Goal: Information Seeking & Learning: Learn about a topic

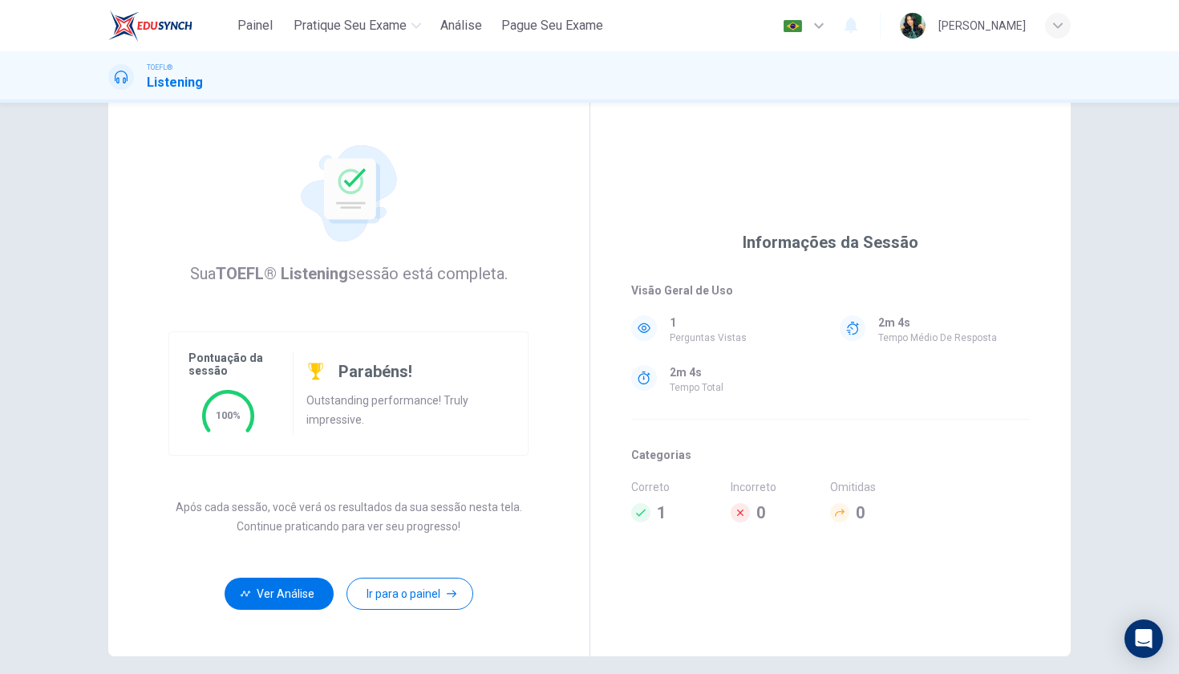
scroll to position [42, 0]
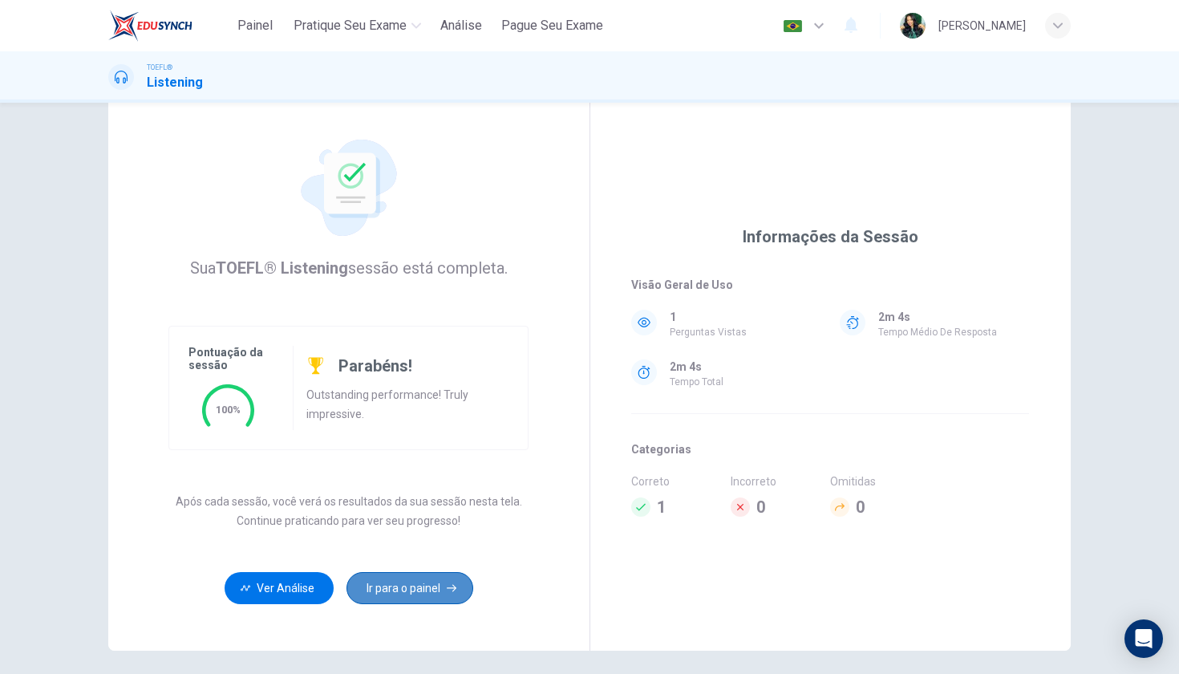
click at [421, 588] on button "Ir para o painel" at bounding box center [409, 588] width 127 height 32
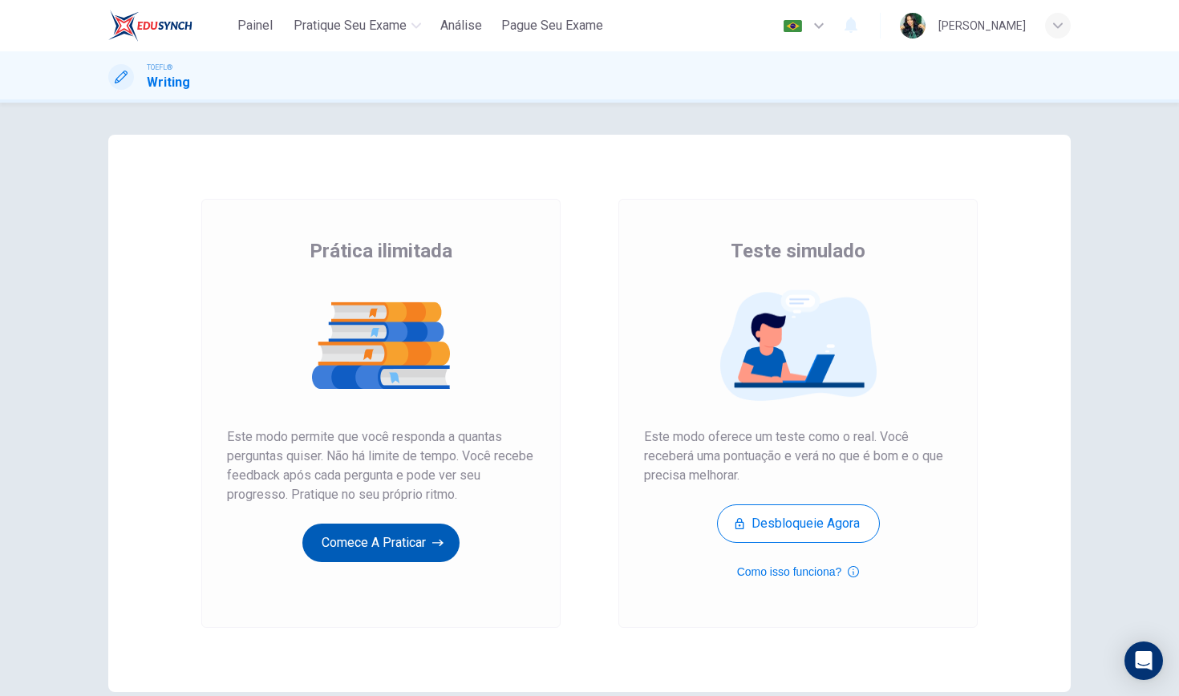
click at [429, 539] on button "Comece a praticar" at bounding box center [380, 543] width 157 height 38
click at [417, 547] on button "Comece a praticar" at bounding box center [380, 543] width 157 height 38
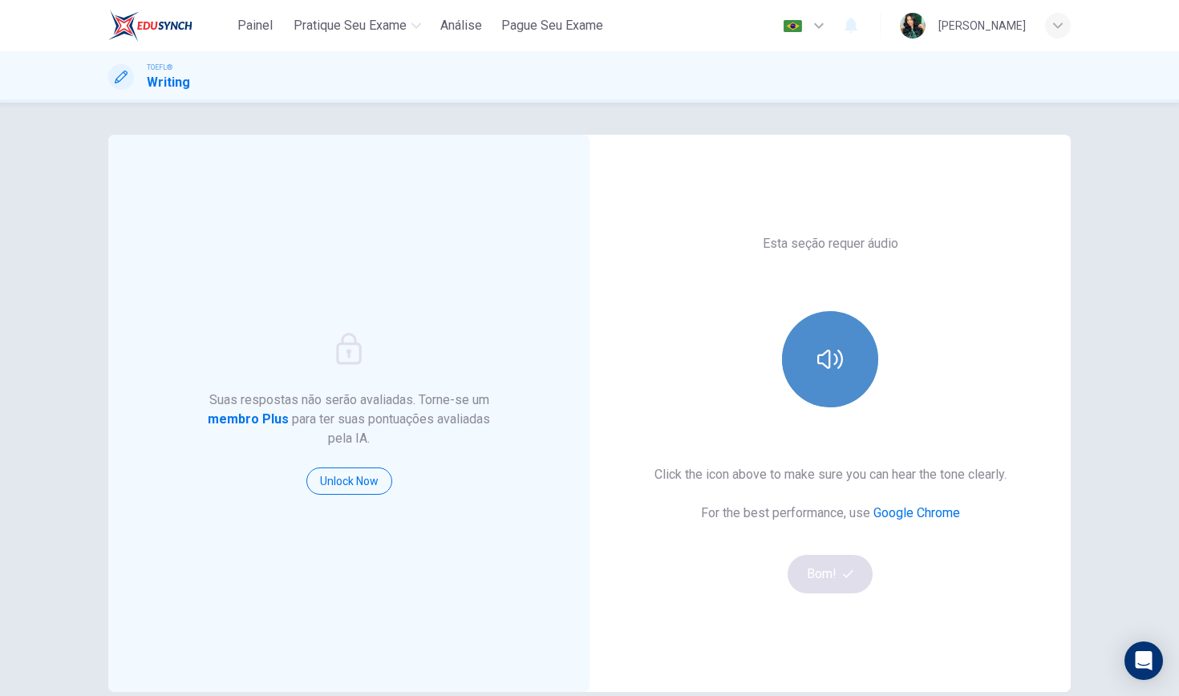
click at [844, 354] on button "button" at bounding box center [830, 359] width 96 height 96
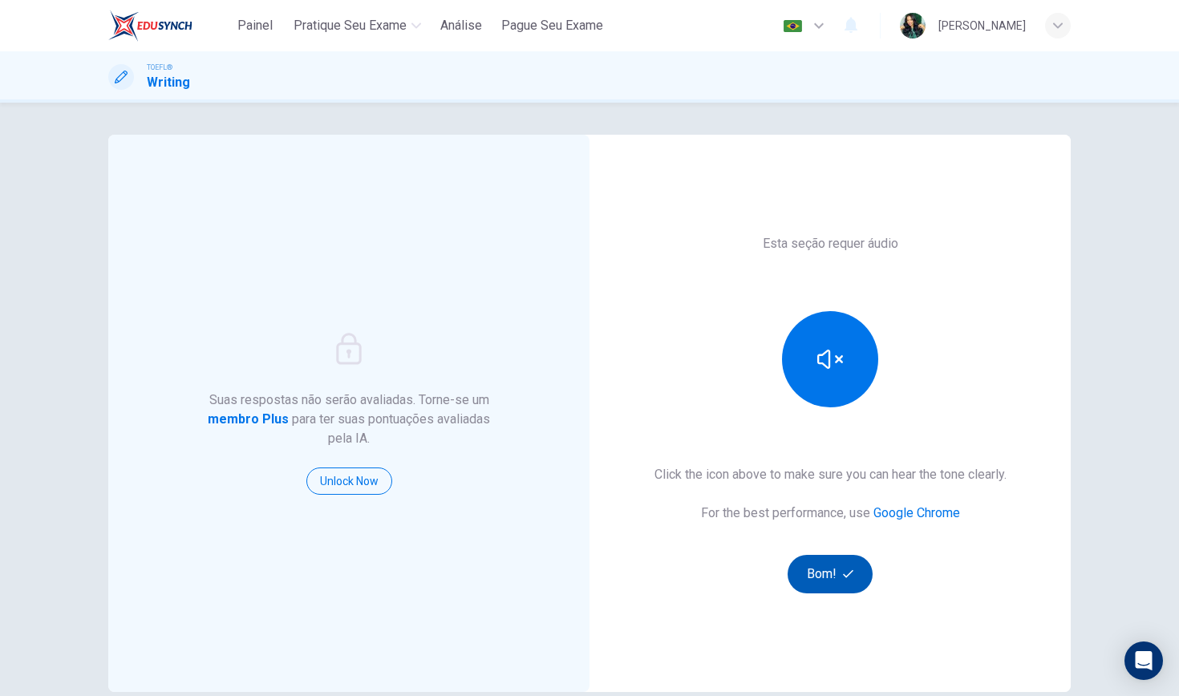
click at [839, 575] on button "Bom!" at bounding box center [831, 574] width 86 height 38
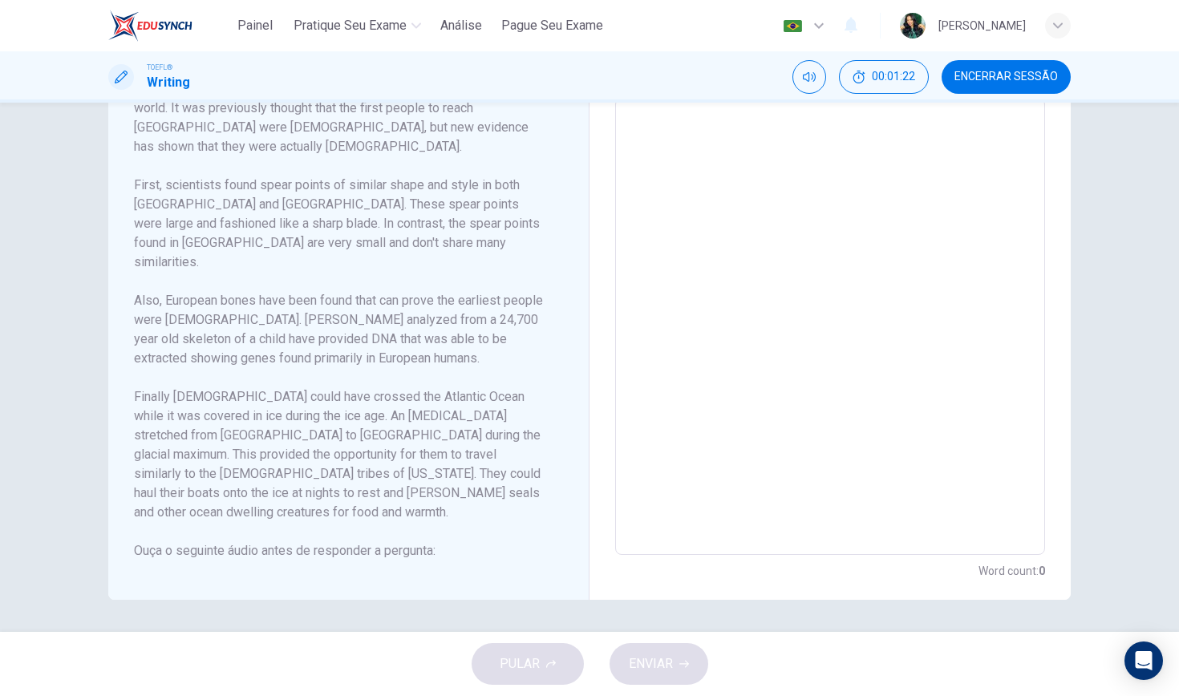
scroll to position [389, 0]
click at [150, 583] on icon "button" at bounding box center [153, 589] width 13 height 13
click at [161, 573] on button "button" at bounding box center [153, 589] width 26 height 32
type input "12"
click at [865, 82] on icon "Esconder" at bounding box center [859, 77] width 13 height 13
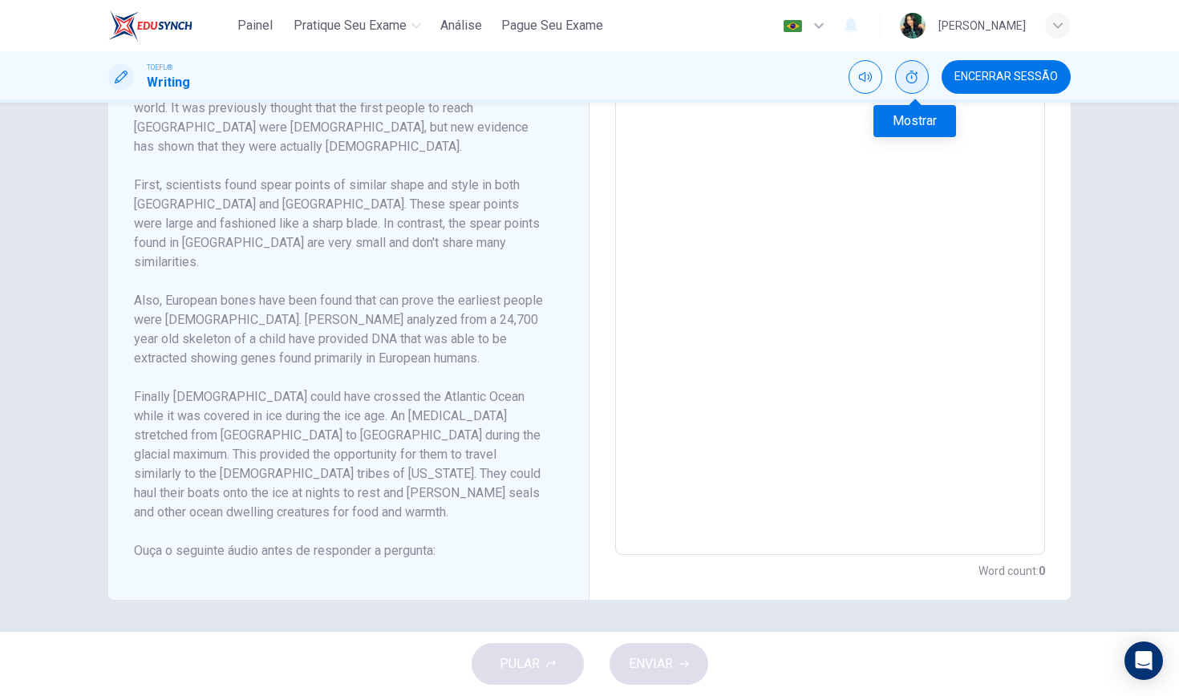
click at [909, 71] on icon "Mostrar" at bounding box center [911, 77] width 13 height 13
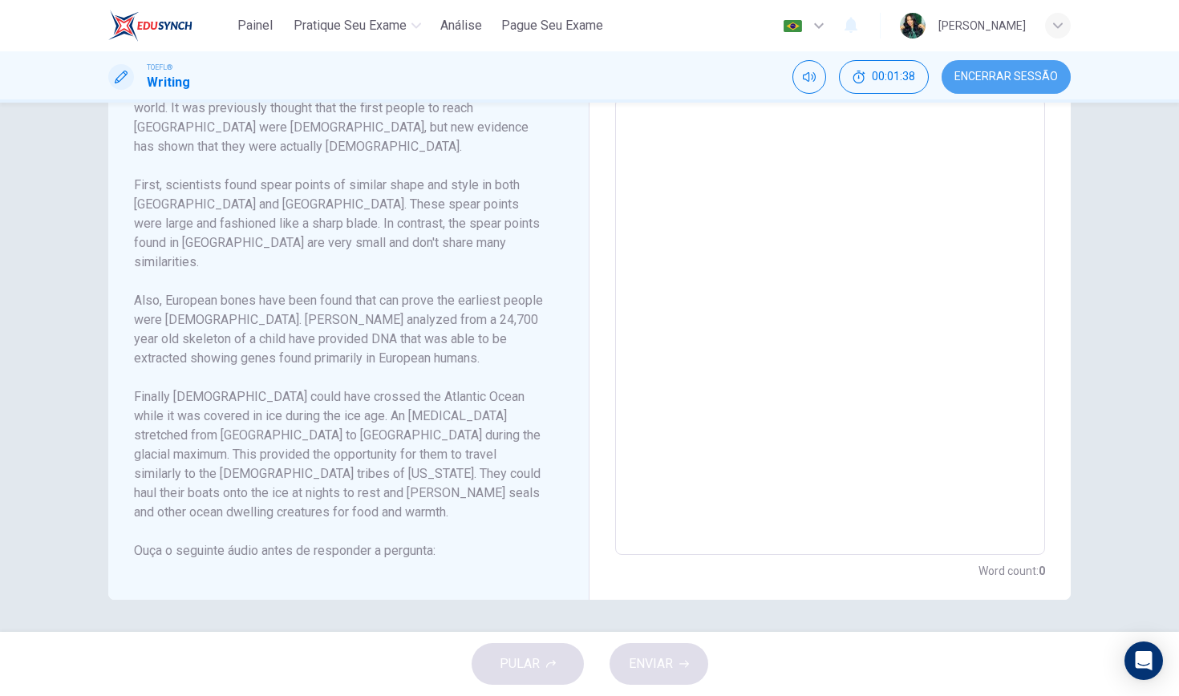
click at [994, 71] on span "Encerrar Sessão" at bounding box center [1005, 77] width 103 height 13
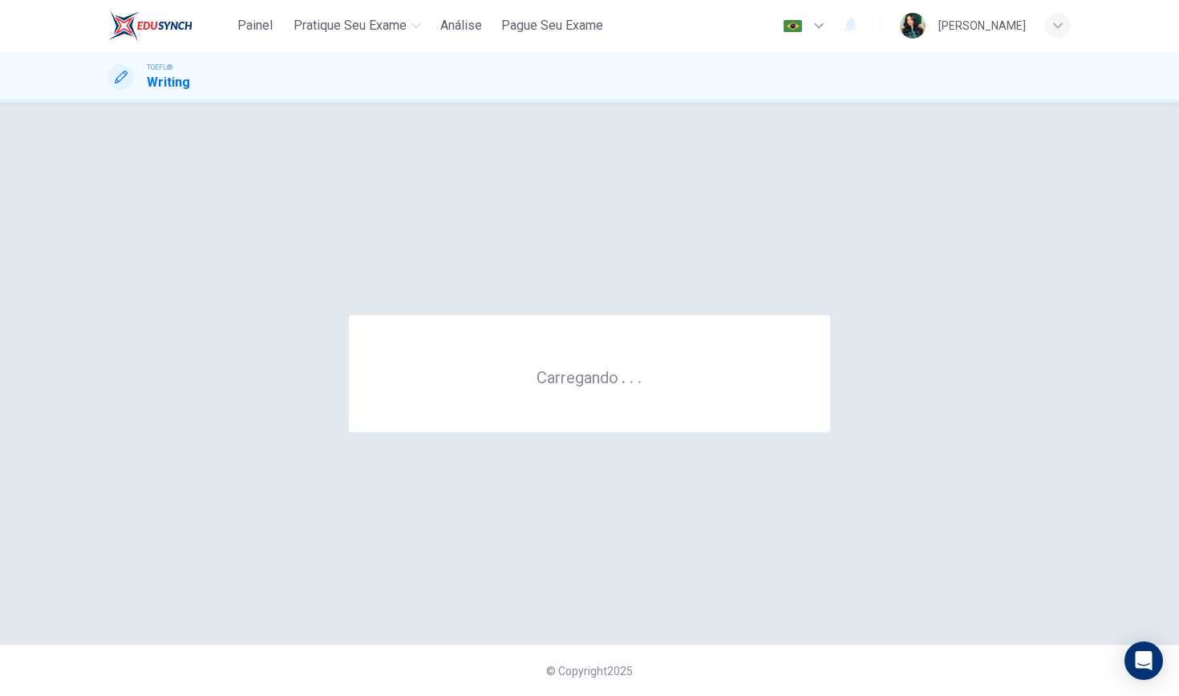
scroll to position [0, 0]
